Goal: Information Seeking & Learning: Check status

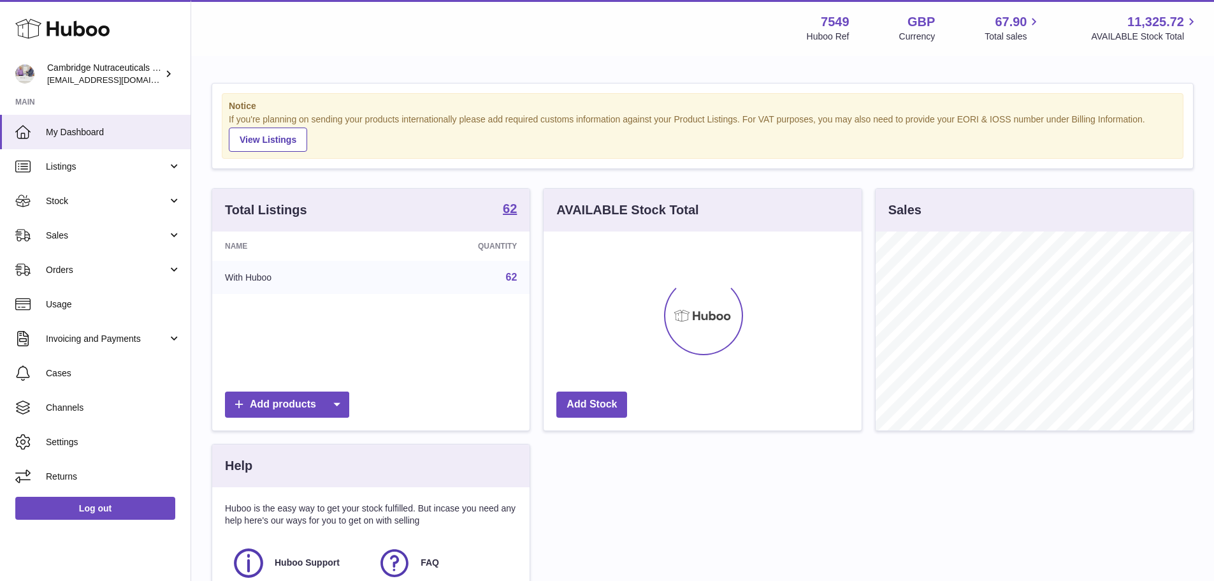
scroll to position [199, 318]
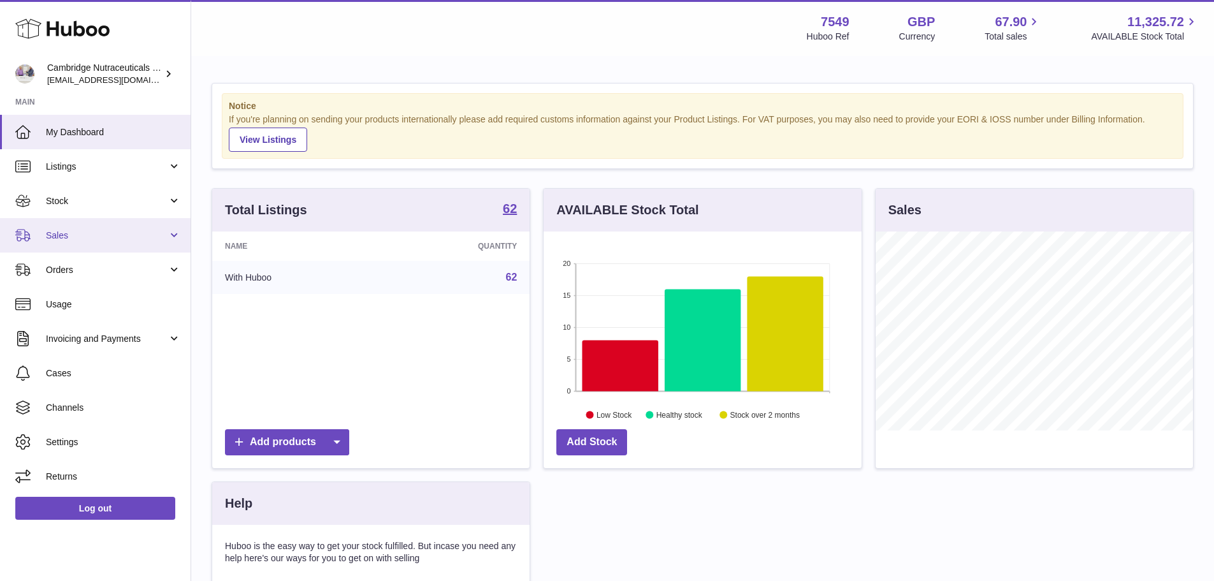
click at [59, 233] on span "Sales" at bounding box center [107, 235] width 122 height 12
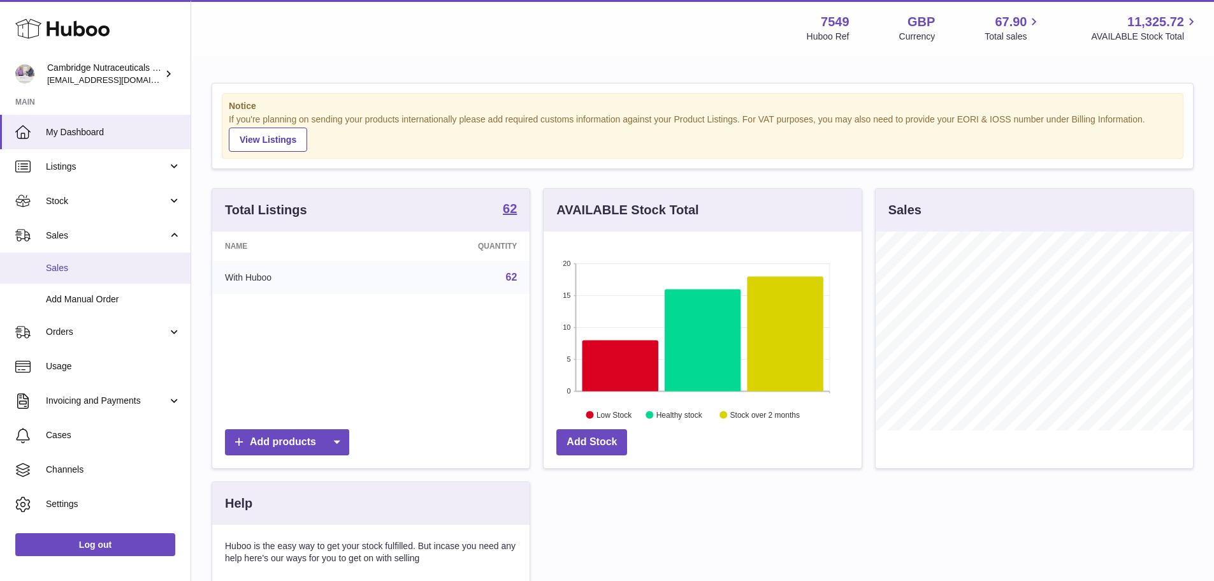
click at [62, 264] on span "Sales" at bounding box center [113, 268] width 135 height 12
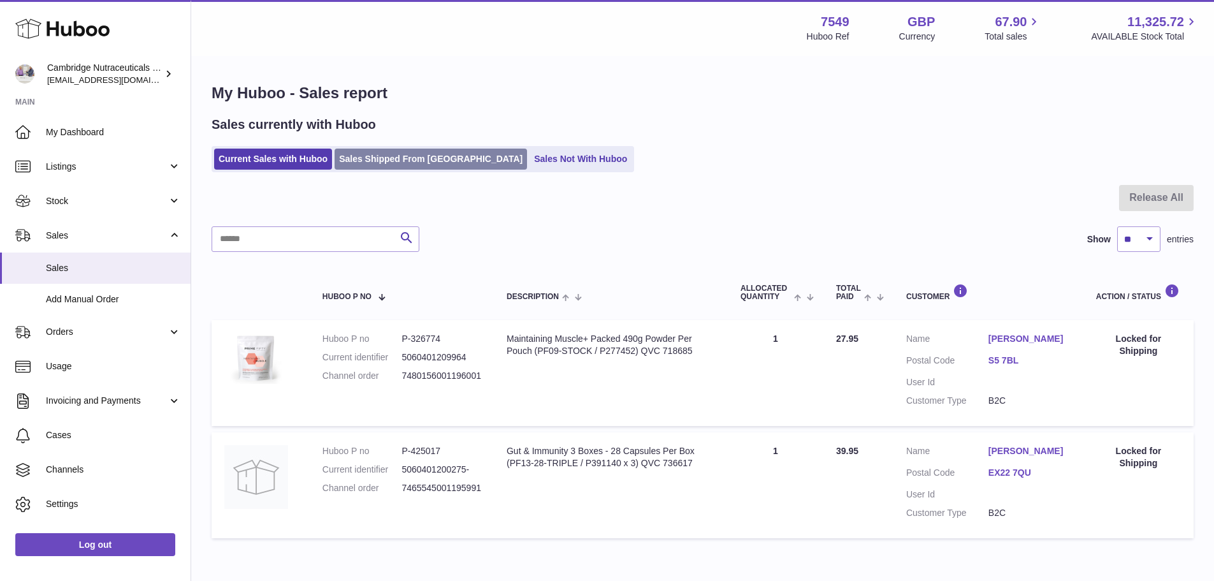
click at [400, 151] on link "Sales Shipped From [GEOGRAPHIC_DATA]" at bounding box center [431, 158] width 192 height 21
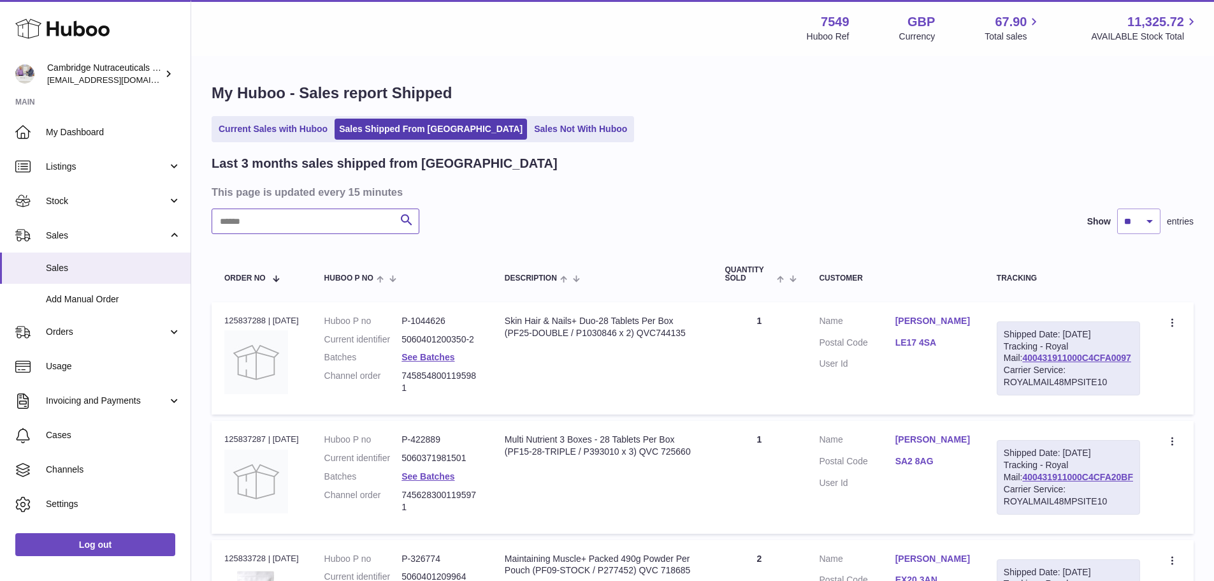
click at [293, 217] on input "text" at bounding box center [316, 220] width 208 height 25
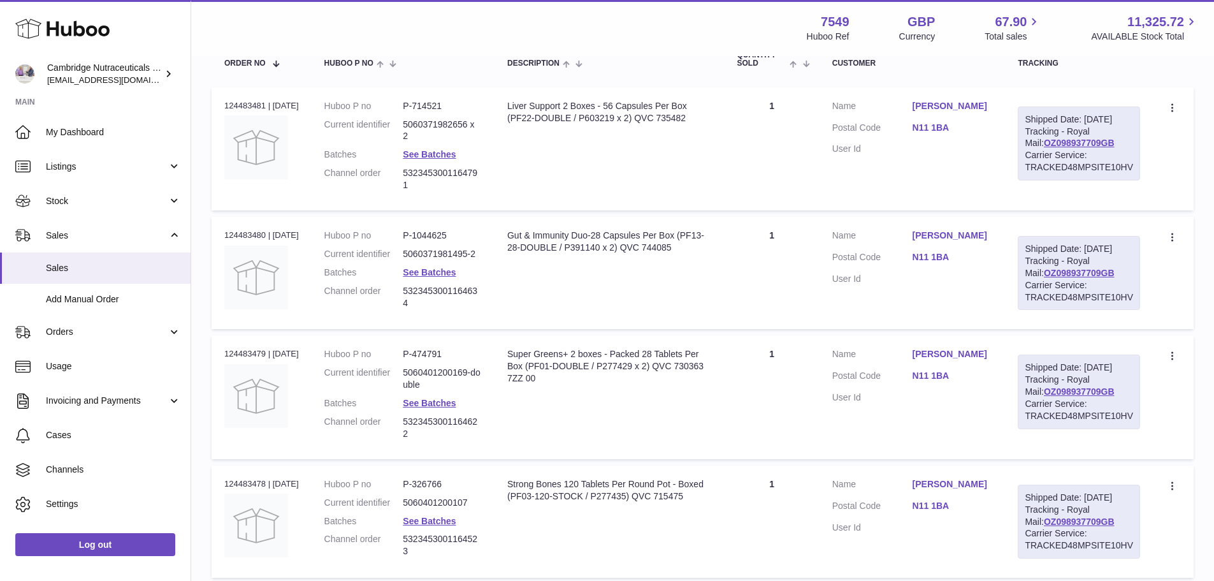
scroll to position [218, 0]
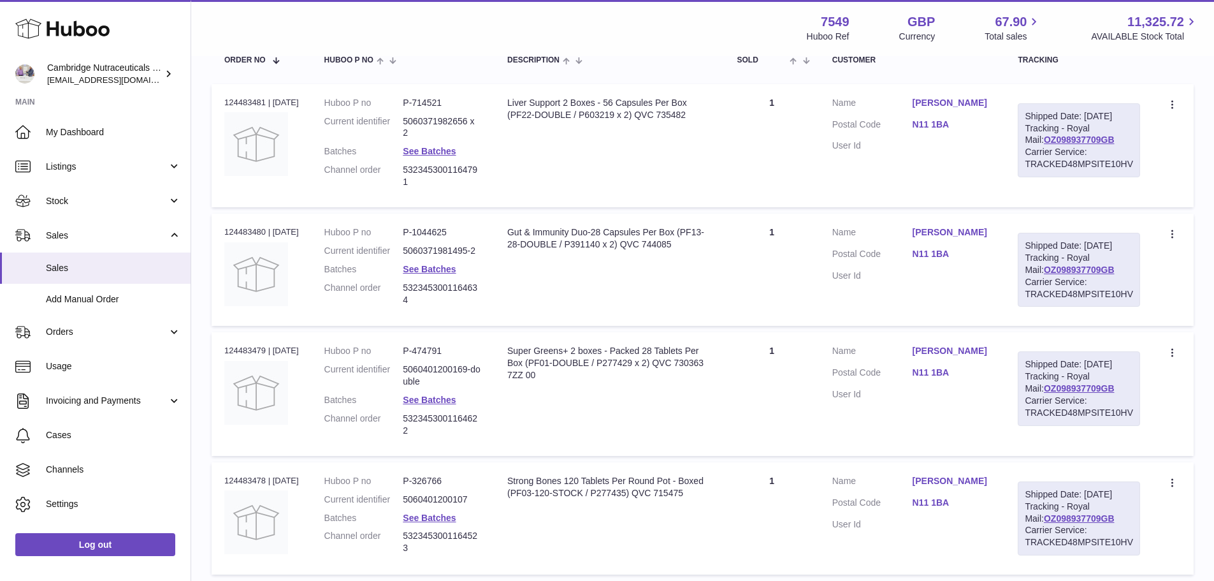
type input "*******"
click at [252, 356] on div "Order no 124483479 | 10th Sep" at bounding box center [261, 350] width 75 height 11
copy div "124483479"
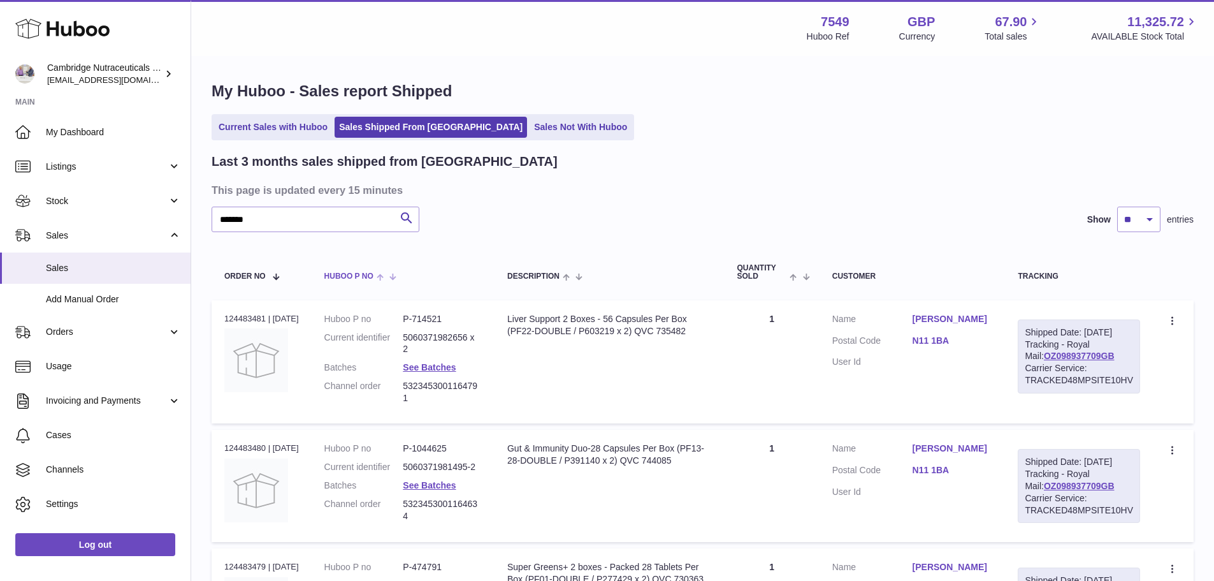
scroll to position [0, 0]
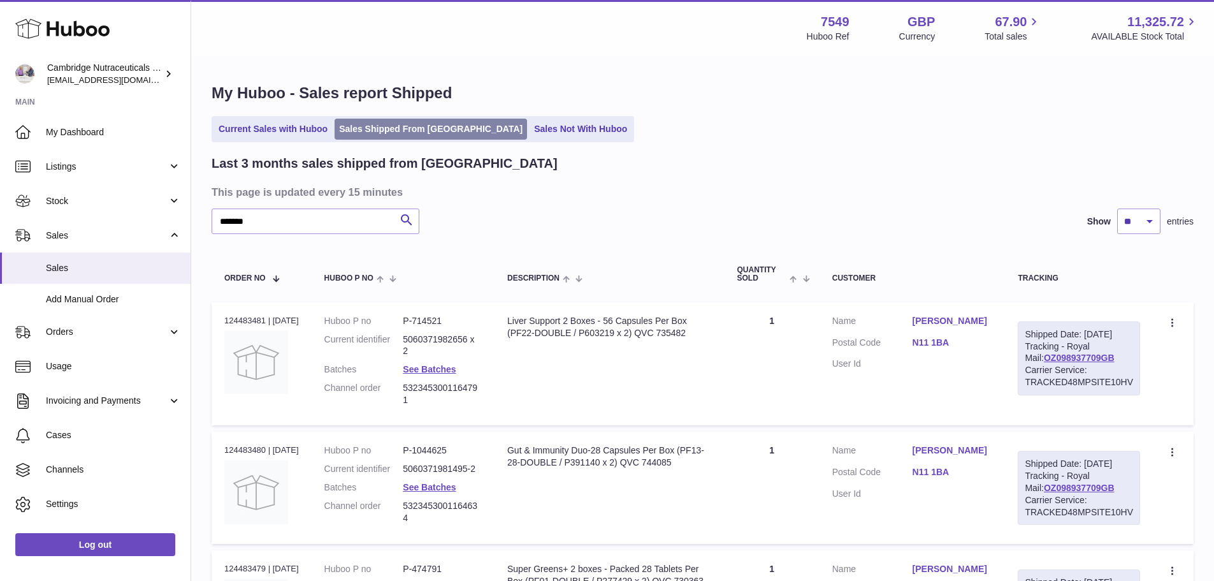
click at [405, 127] on link "Sales Shipped From [GEOGRAPHIC_DATA]" at bounding box center [431, 129] width 192 height 21
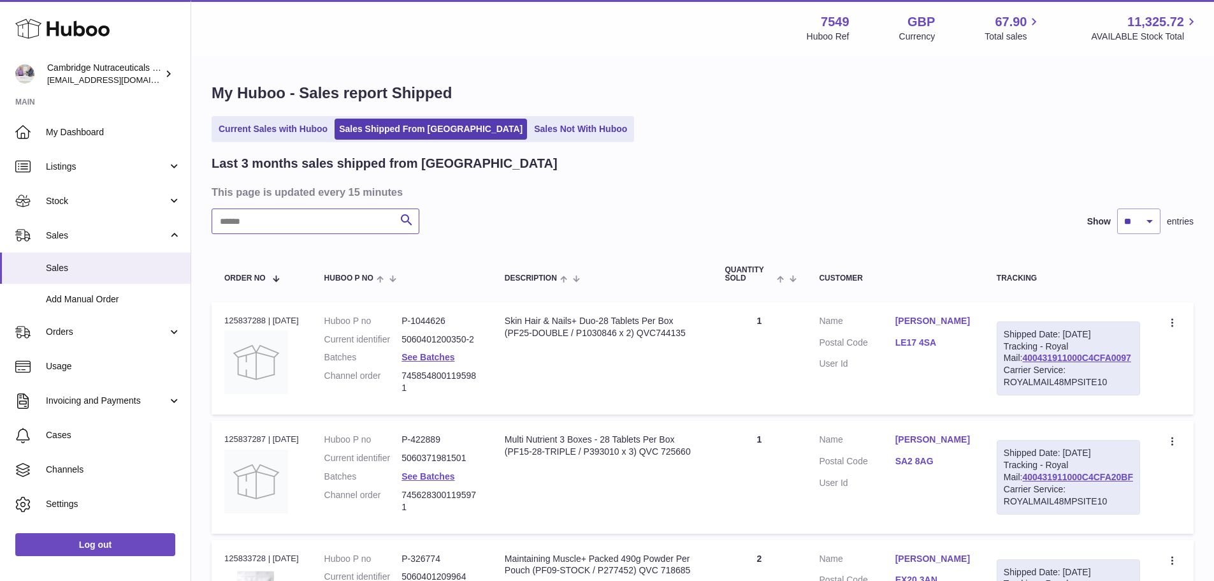
click at [286, 216] on input "text" at bounding box center [316, 220] width 208 height 25
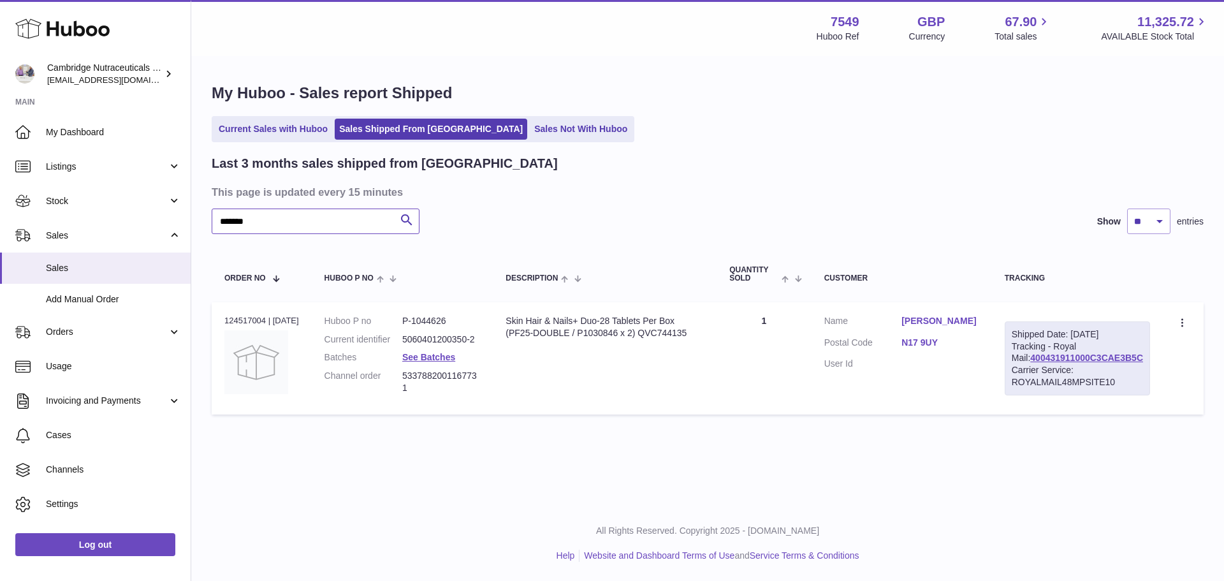
type input "*******"
click at [258, 320] on div "Order no 124517004 | [DATE]" at bounding box center [261, 320] width 75 height 11
copy div "124517004"
click at [417, 128] on link "Sales Shipped From [GEOGRAPHIC_DATA]" at bounding box center [431, 129] width 192 height 21
